Goal: Transaction & Acquisition: Book appointment/travel/reservation

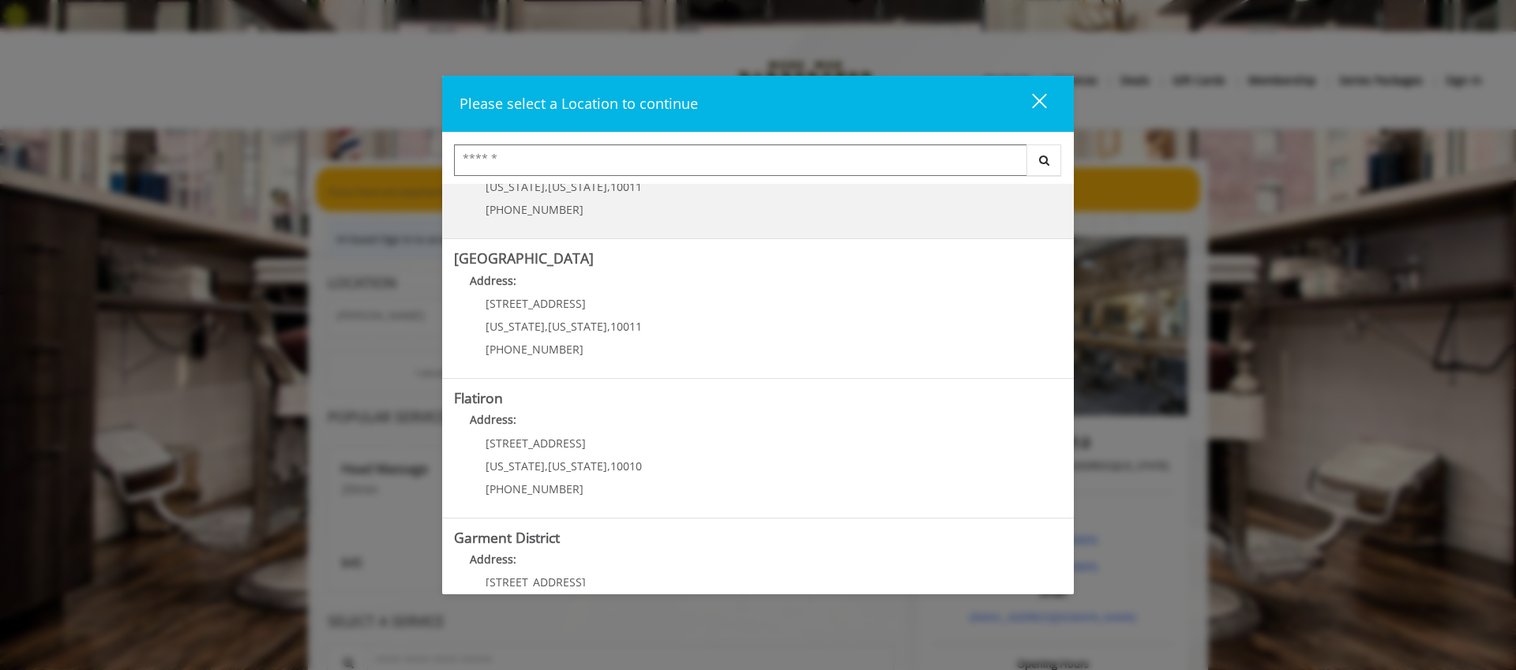
scroll to position [260, 0]
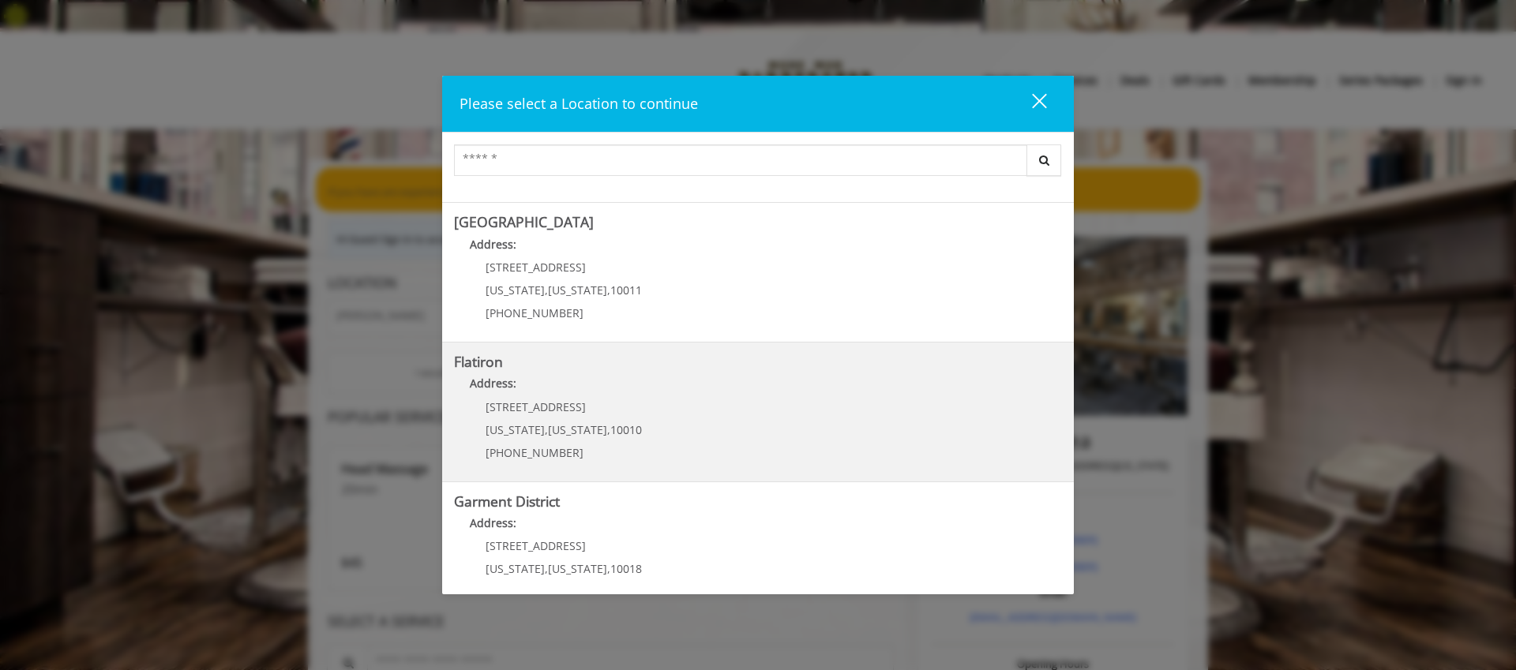
click at [668, 402] on "Flatiron Address: 10 E 23rd St New York , New York , 10010 (917) 475-1765" at bounding box center [758, 412] width 608 height 115
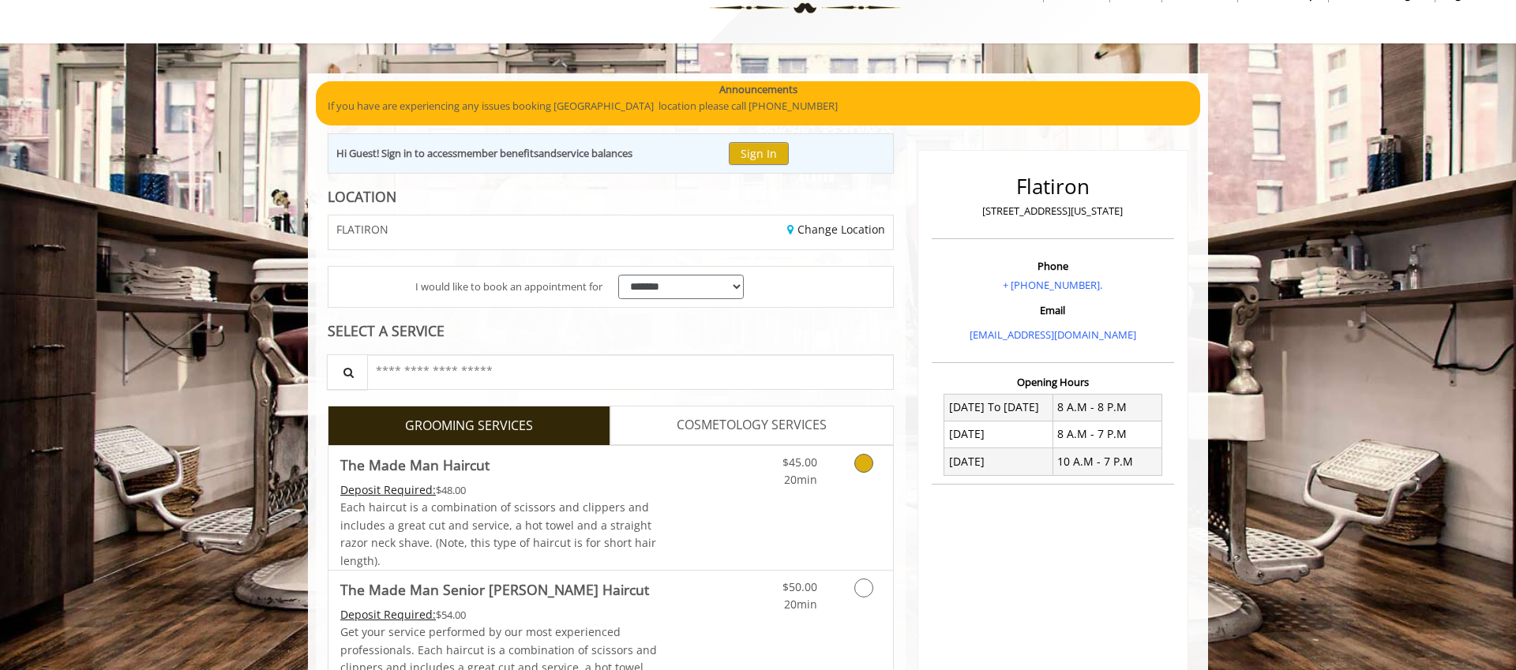
click at [859, 454] on icon "Grooming services" at bounding box center [863, 463] width 19 height 19
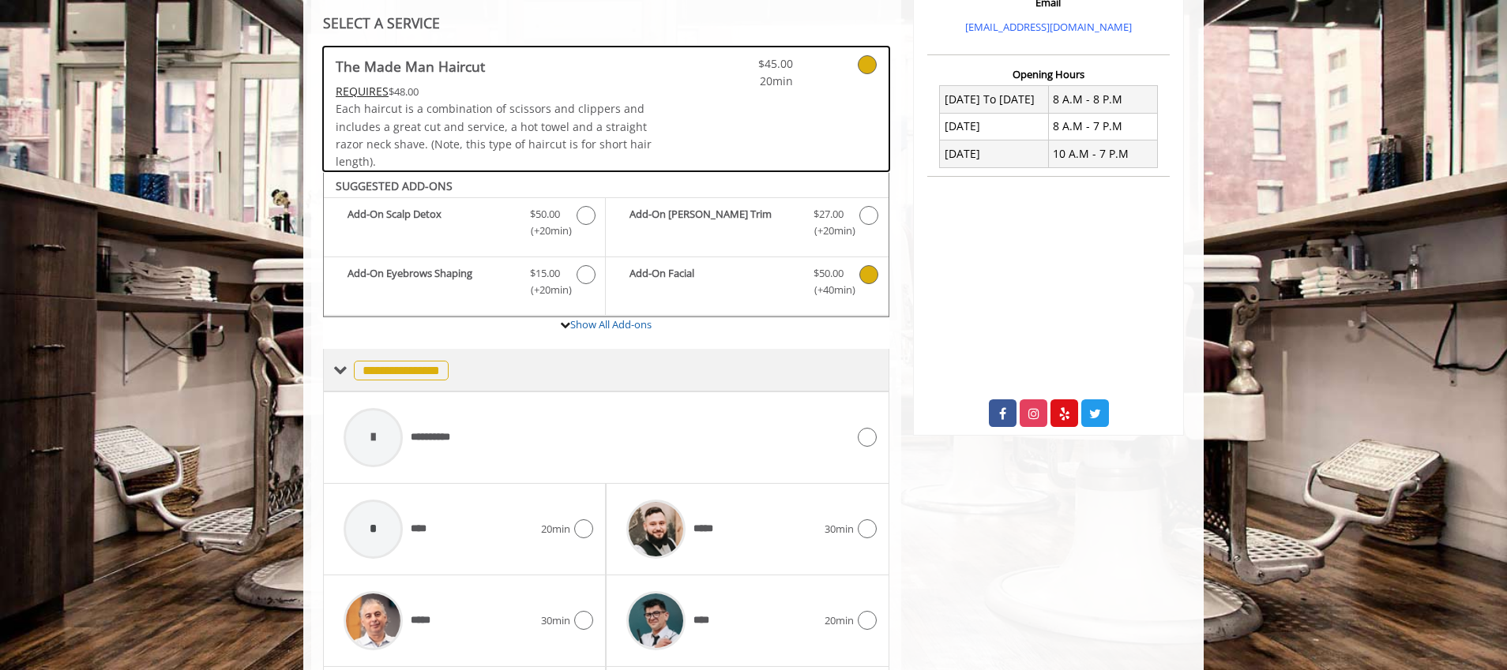
scroll to position [689, 0]
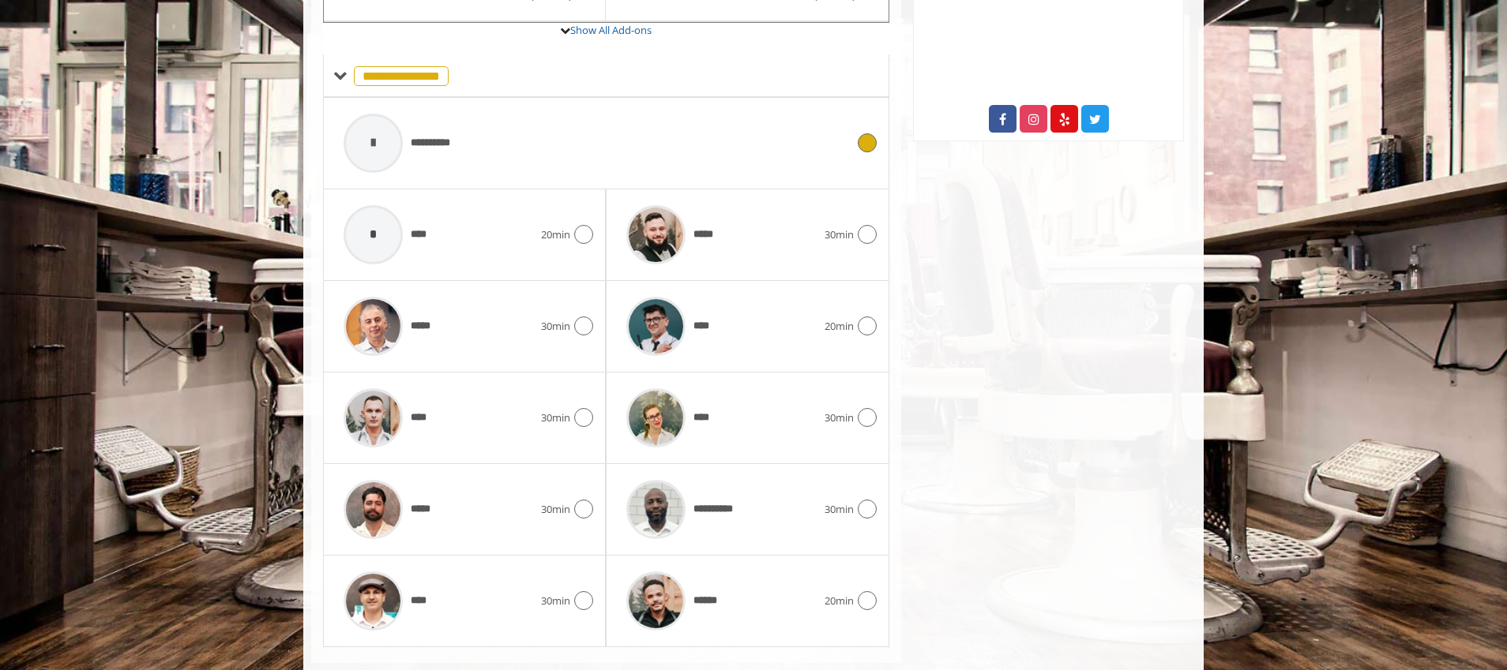
click at [599, 133] on div "**********" at bounding box center [595, 143] width 518 height 75
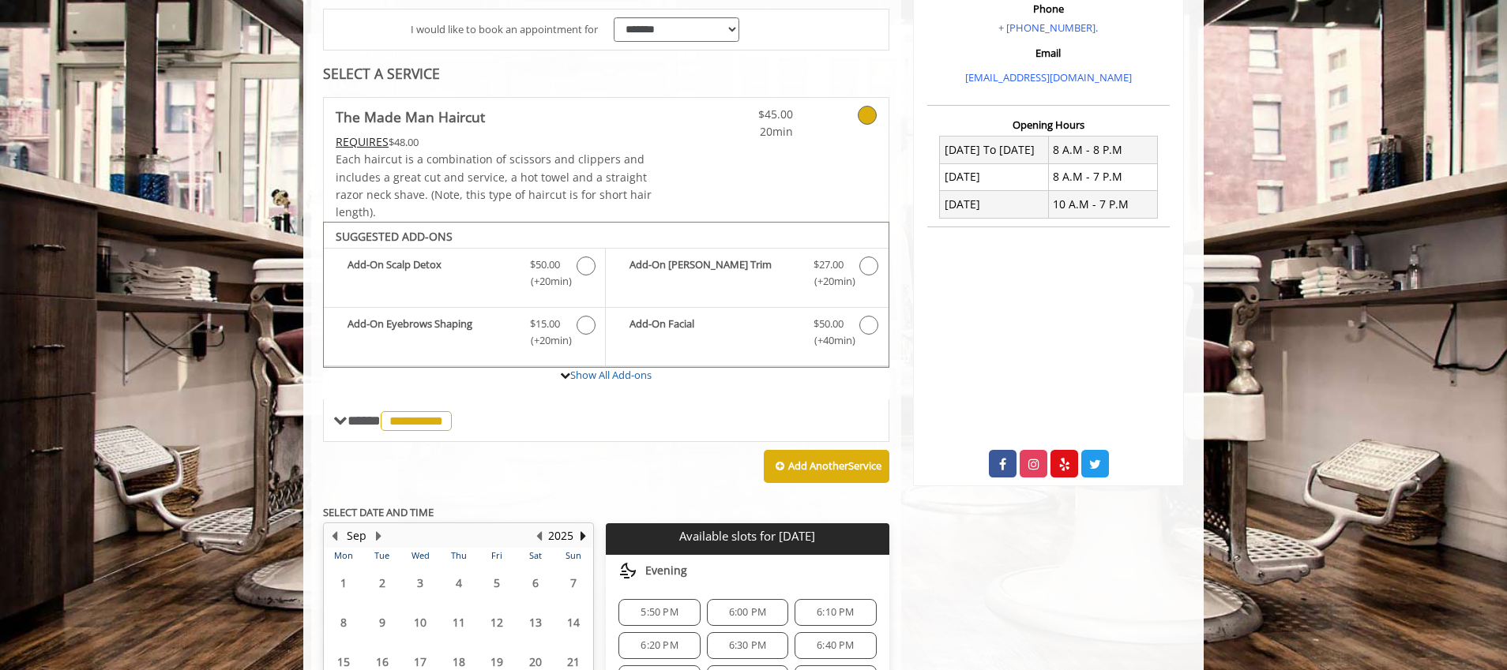
scroll to position [488, 0]
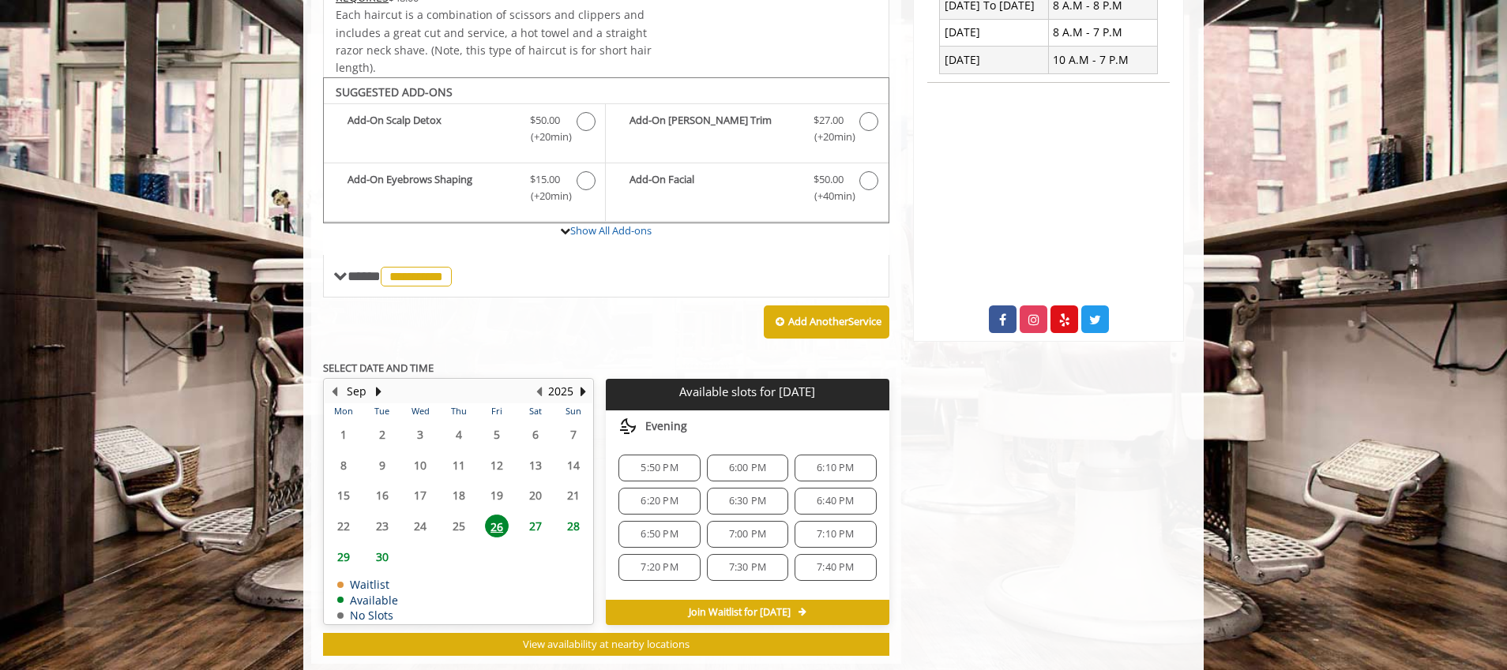
click at [752, 495] on span "6:30 PM" at bounding box center [747, 501] width 37 height 13
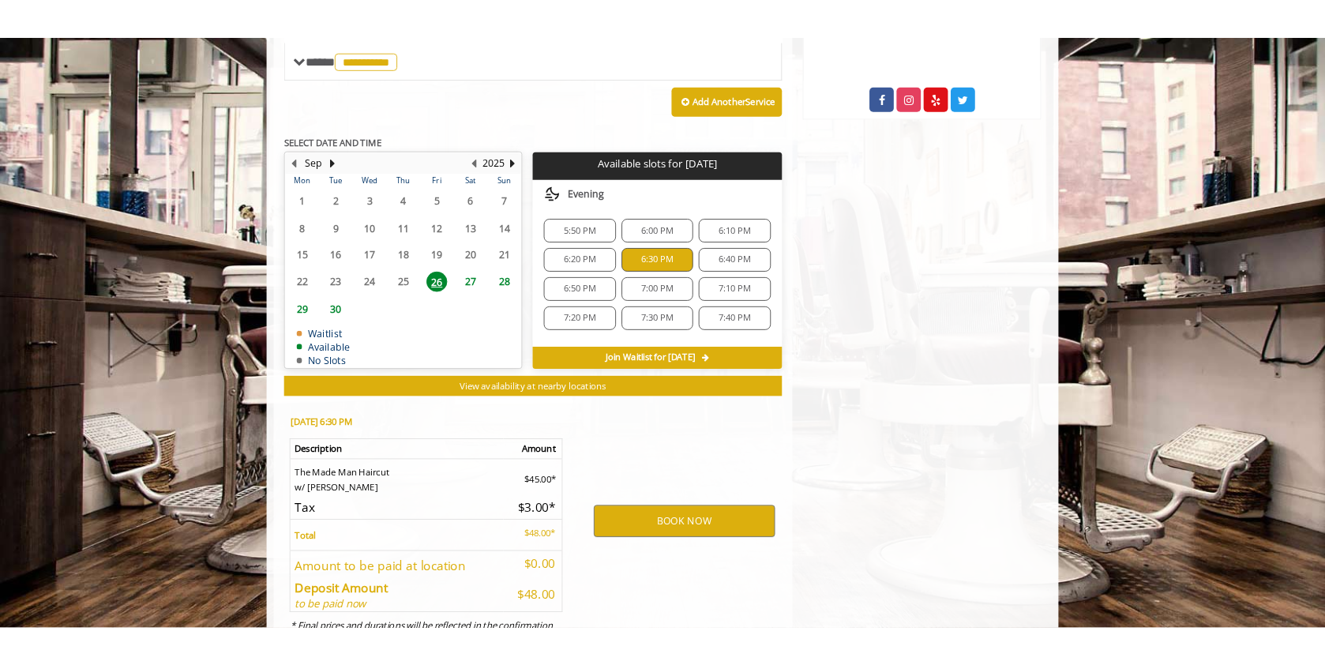
scroll to position [734, 0]
